Goal: Obtain resource: Obtain resource

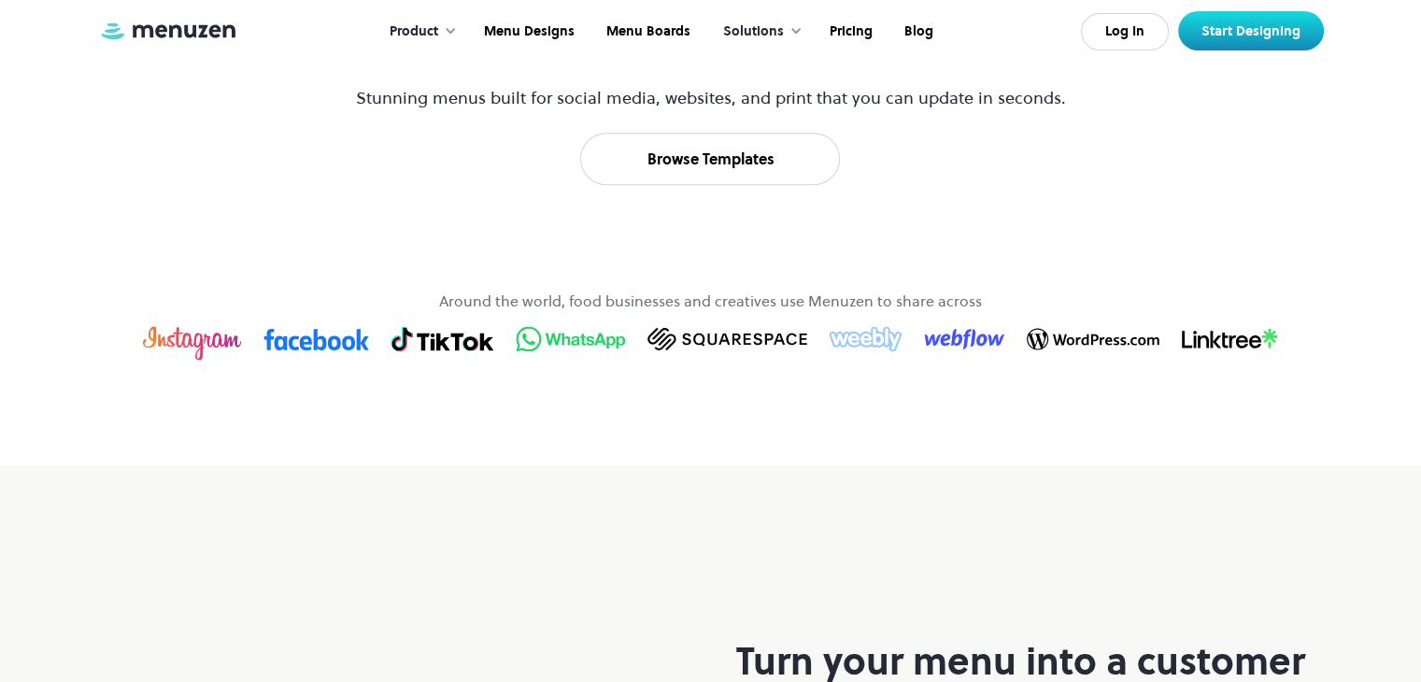
scroll to position [1087, 0]
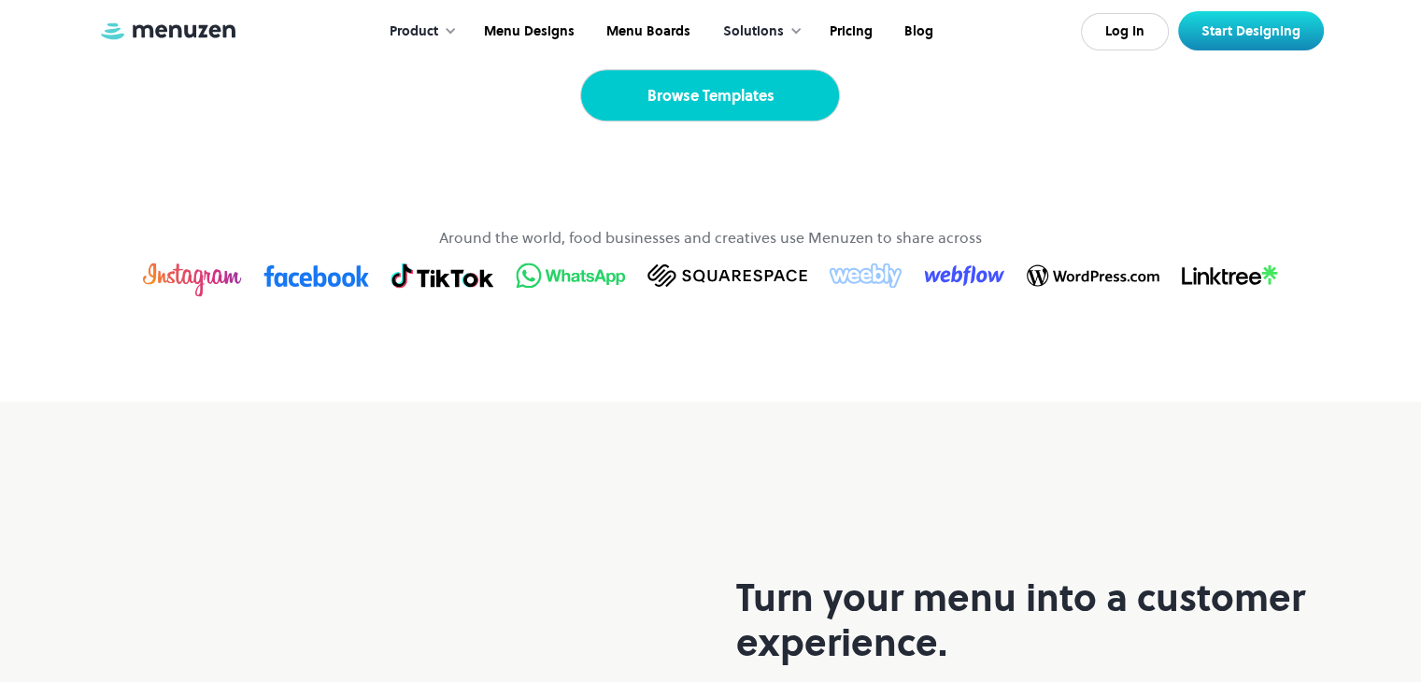
click at [741, 121] on link "Browse Templates" at bounding box center [710, 95] width 260 height 52
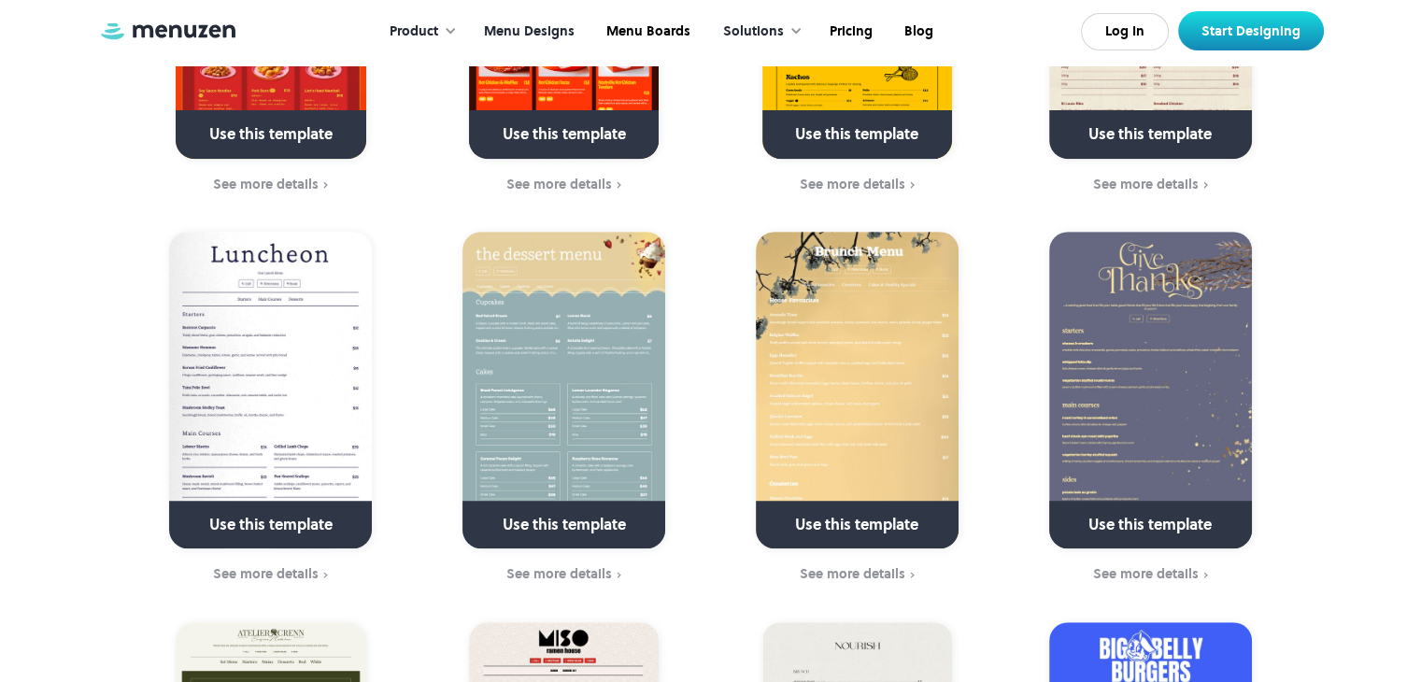
scroll to position [781, 0]
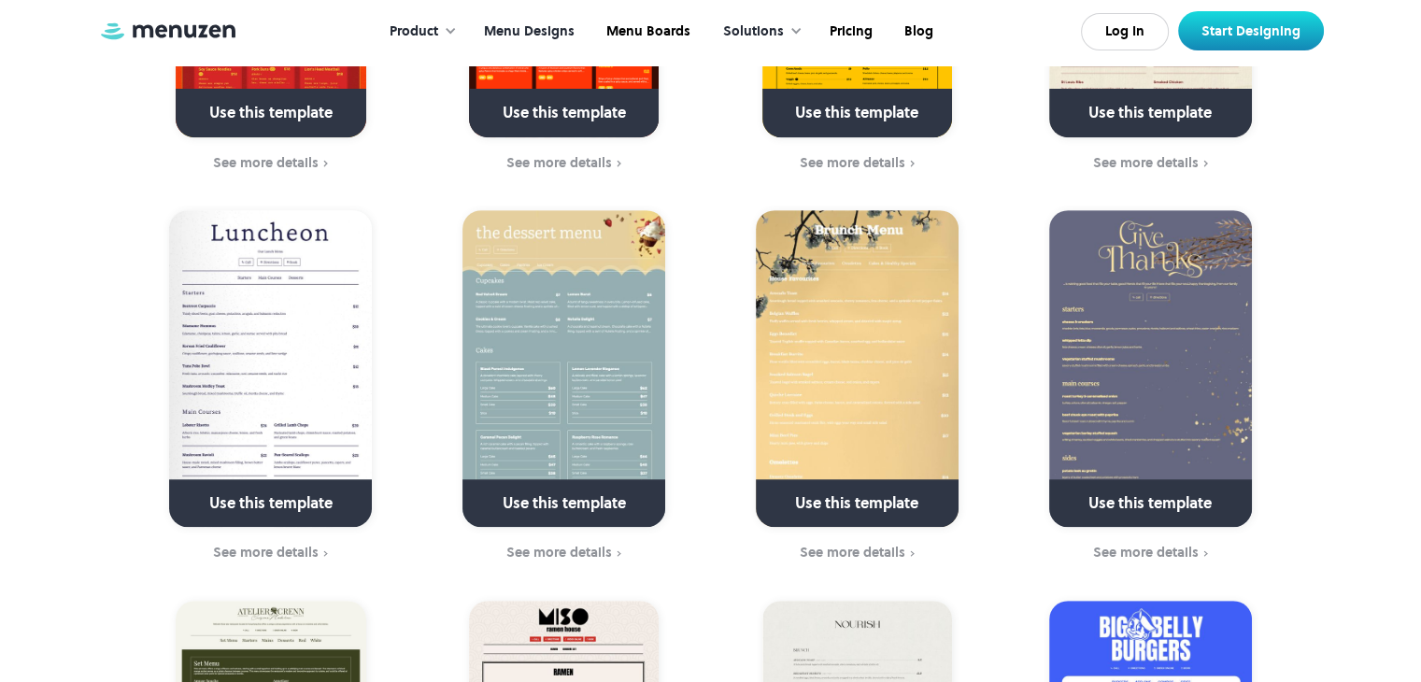
click at [584, 290] on img at bounding box center [563, 368] width 203 height 317
click at [575, 488] on link at bounding box center [564, 512] width 270 height 48
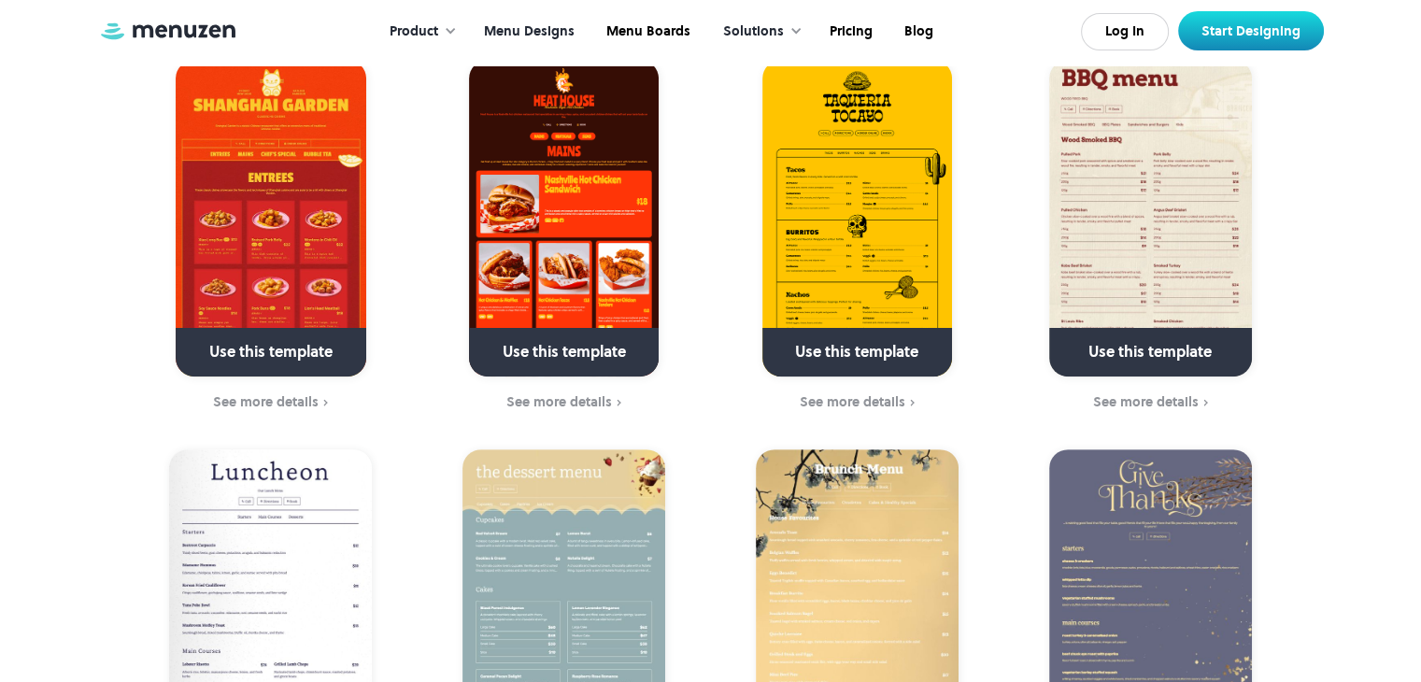
scroll to position [553, 0]
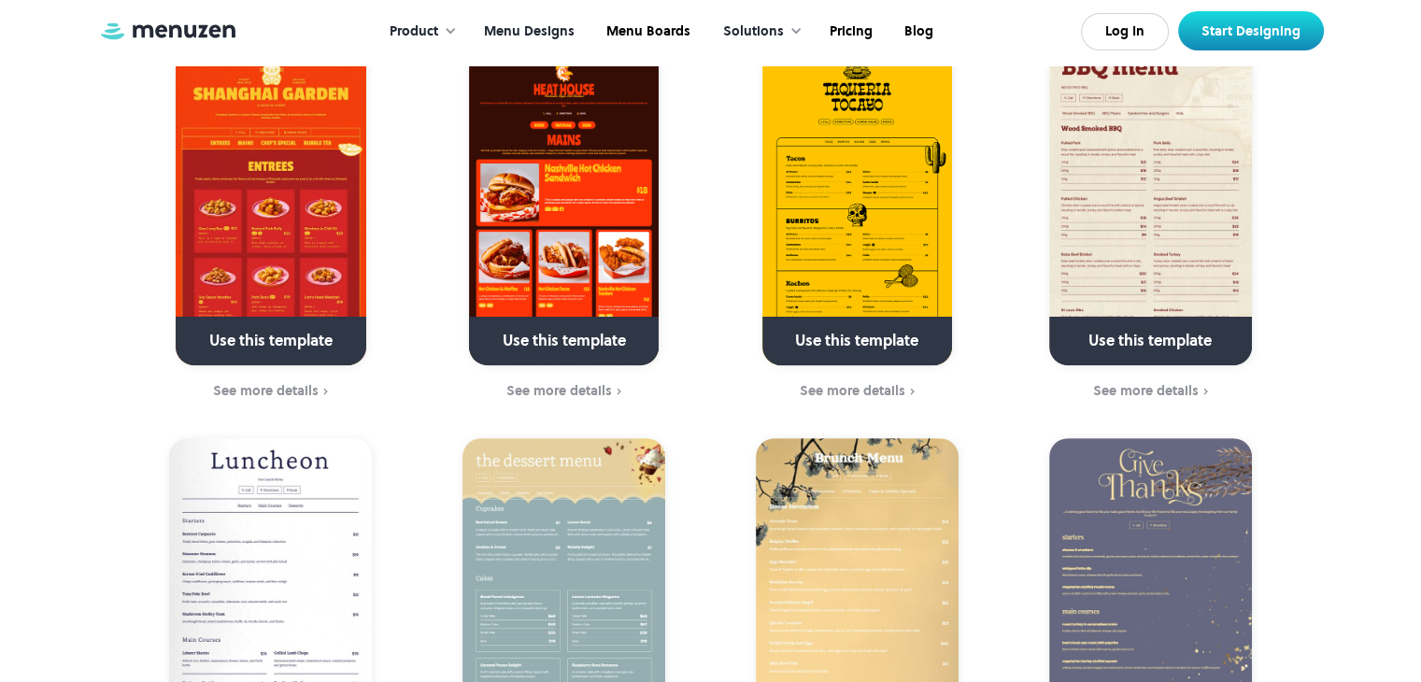
click at [618, 445] on img at bounding box center [563, 596] width 203 height 317
click at [847, 325] on link at bounding box center [857, 349] width 270 height 48
